Goal: Check status: Check status

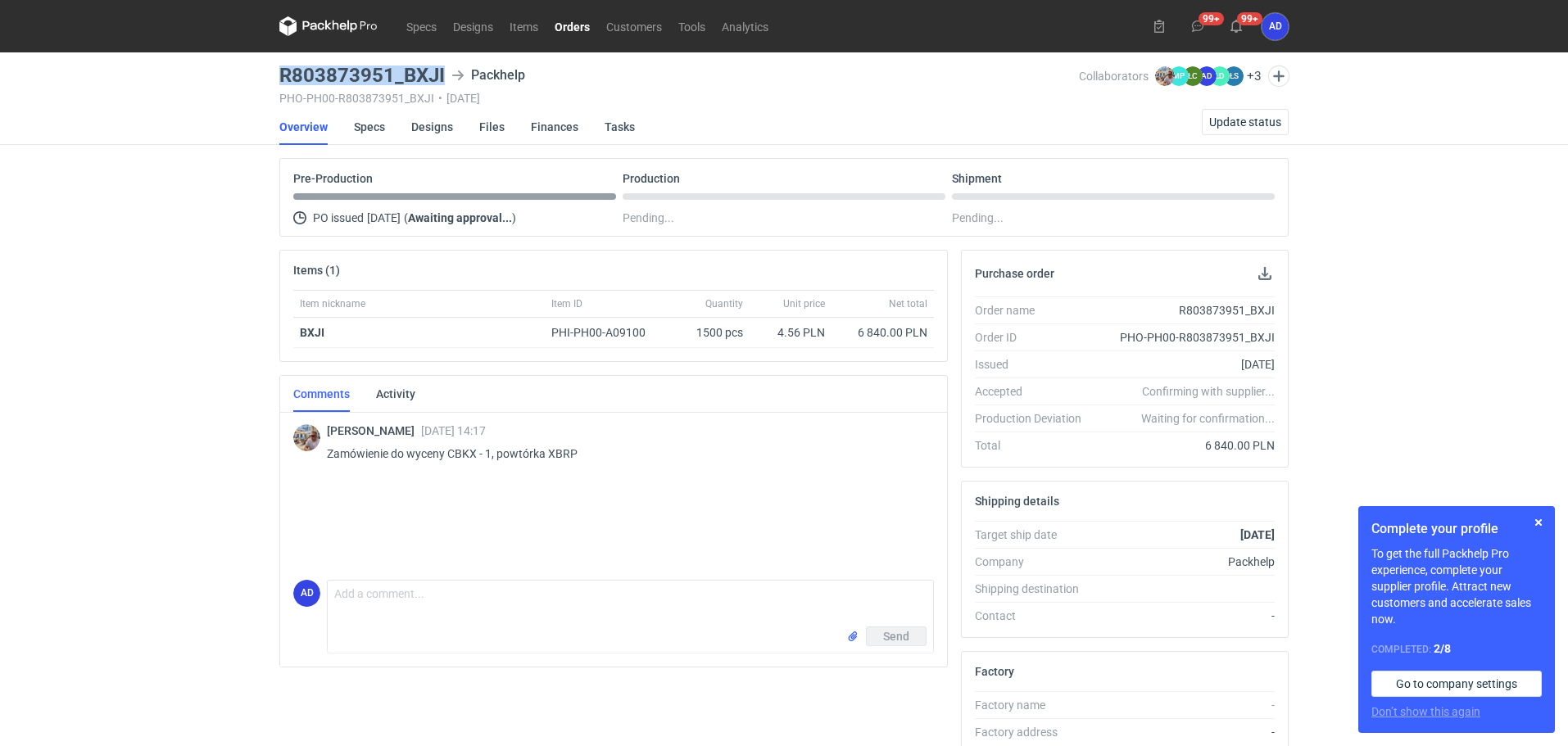
click at [579, 30] on link "Orders" at bounding box center [573, 26] width 52 height 19
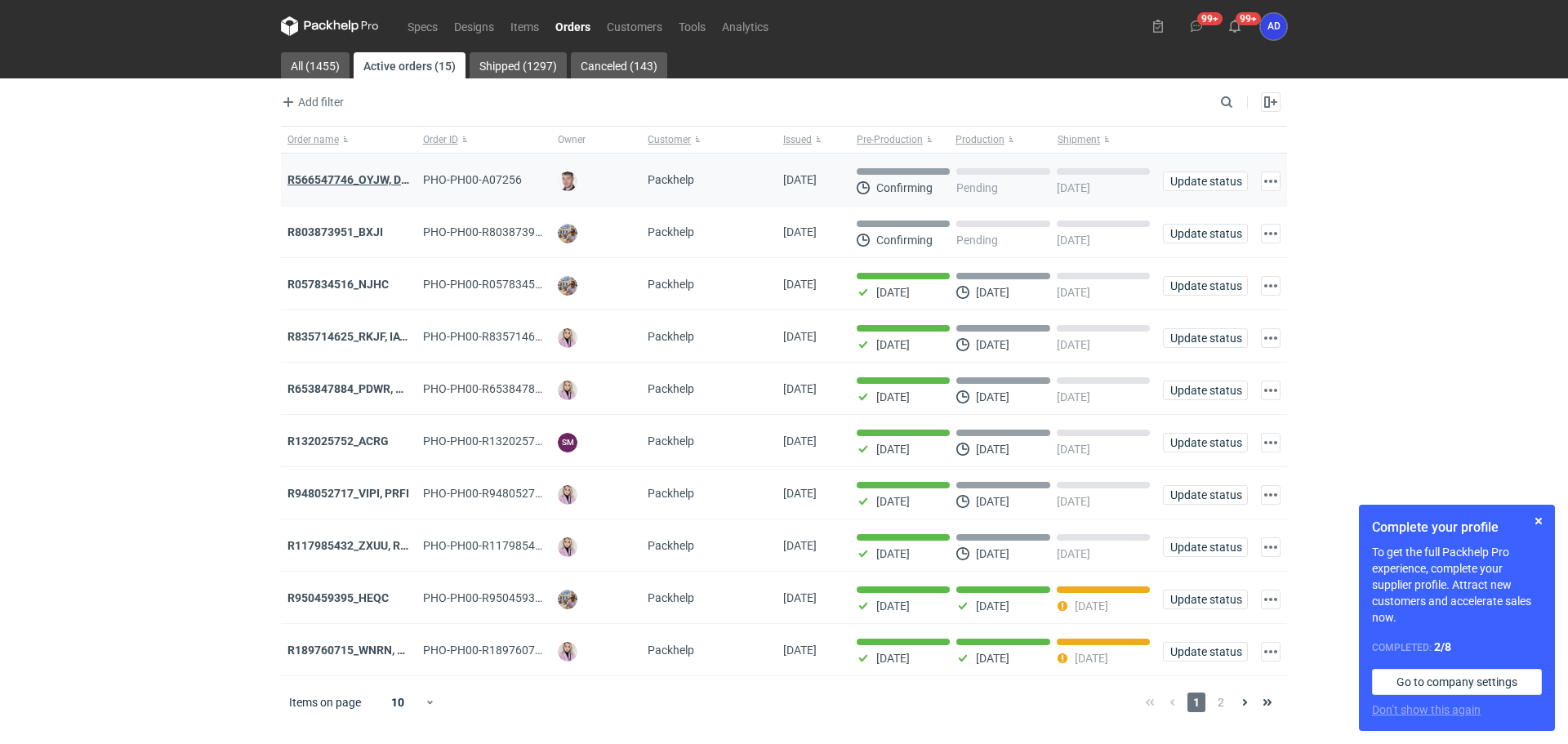
click at [310, 176] on strong "R566547746_OYJW, DJBN, [PERSON_NAME], [PERSON_NAME], OYBW, UUIL" at bounding box center [481, 180] width 388 height 13
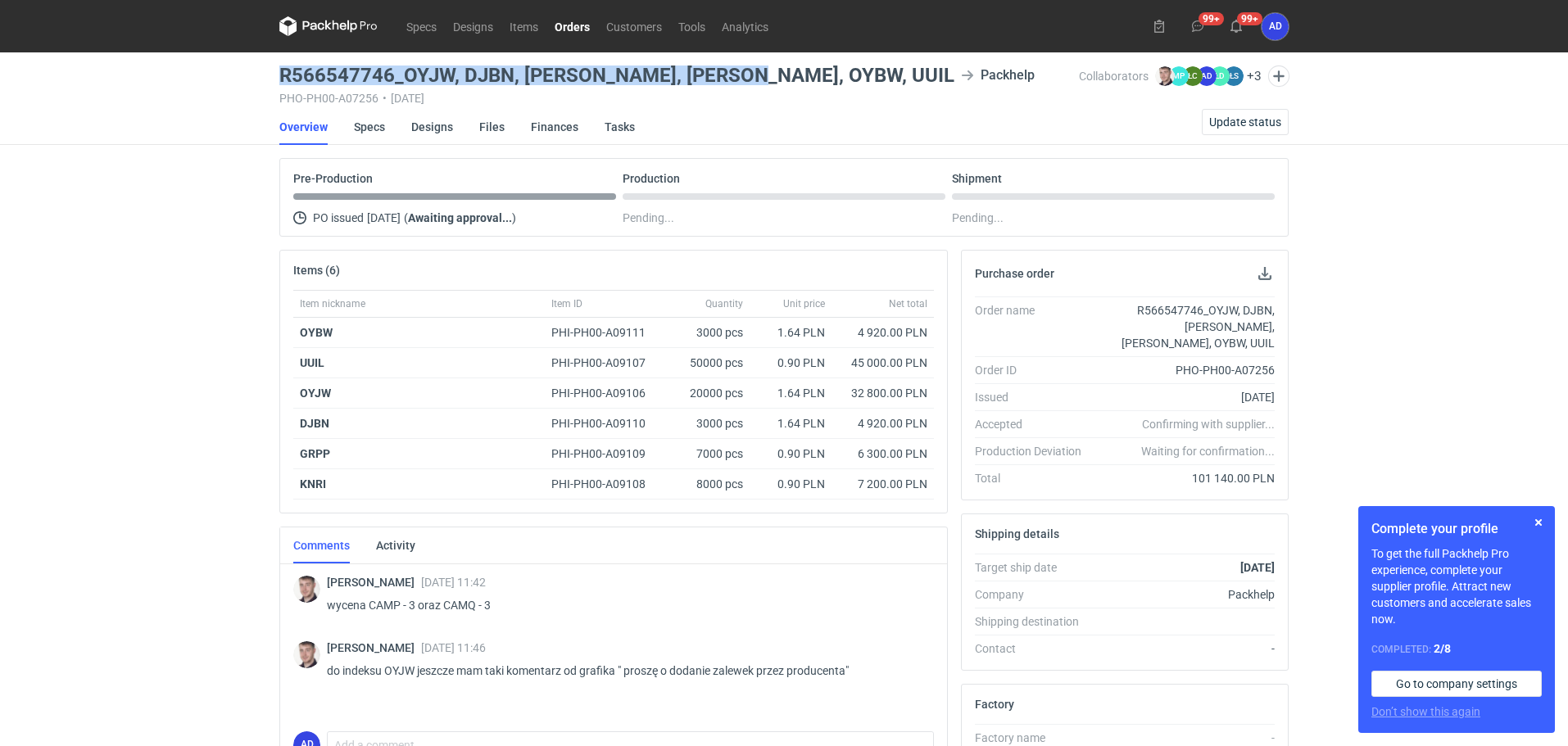
drag, startPoint x: 743, startPoint y: 78, endPoint x: 281, endPoint y: 65, distance: 462.2
click at [281, 65] on div "R566547746_OYJW, DJBN, [PERSON_NAME], KNRI, OYBW, UUIL Packhelp" at bounding box center [679, 75] width 800 height 19
copy h3 "R566547746_OYJW, DJBN, [PERSON_NAME], [PERSON_NAME], OYBW, UUIL"
click at [579, 26] on link "Orders" at bounding box center [573, 26] width 52 height 19
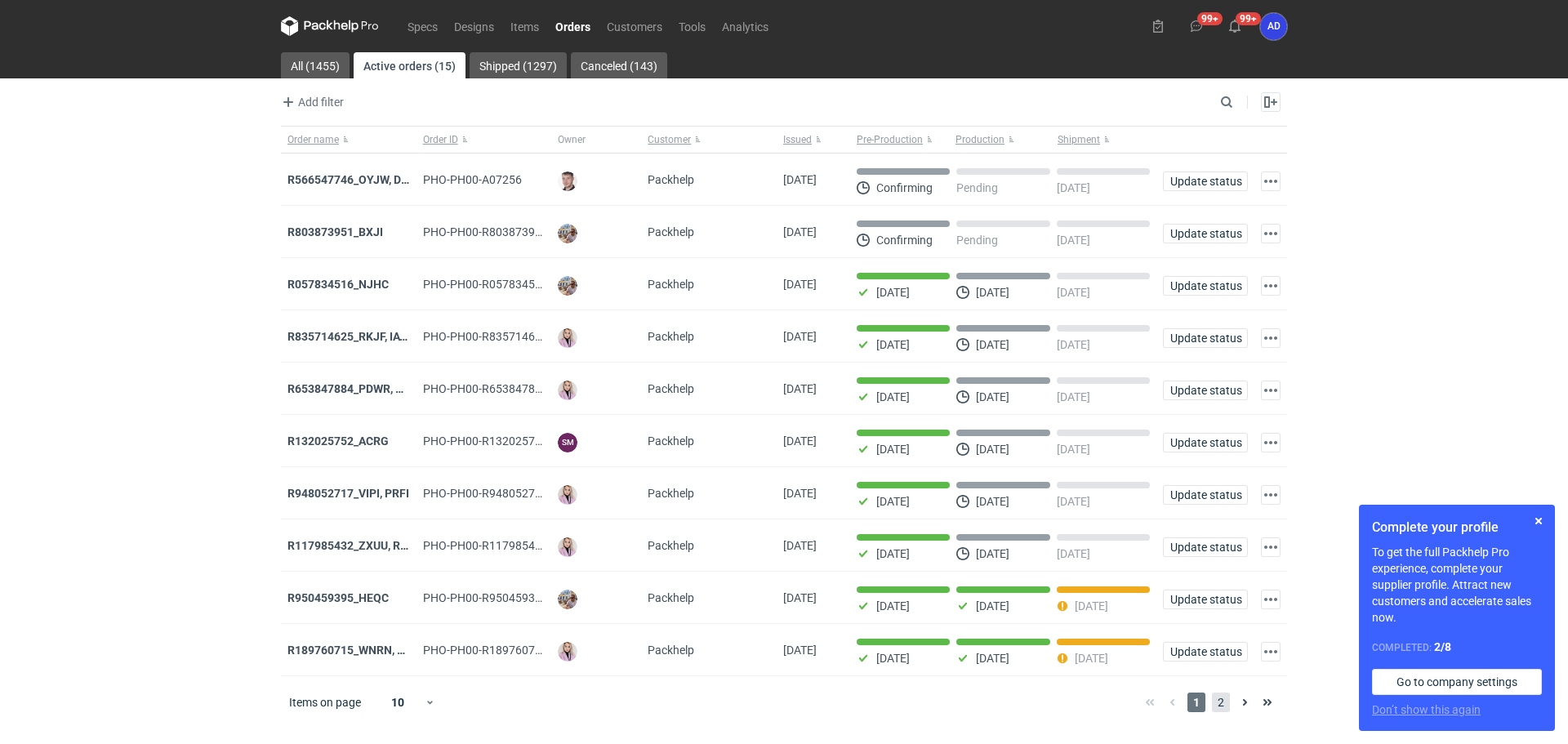
click at [1216, 707] on span "2" at bounding box center [1220, 701] width 18 height 19
